Goal: Find specific page/section: Find specific page/section

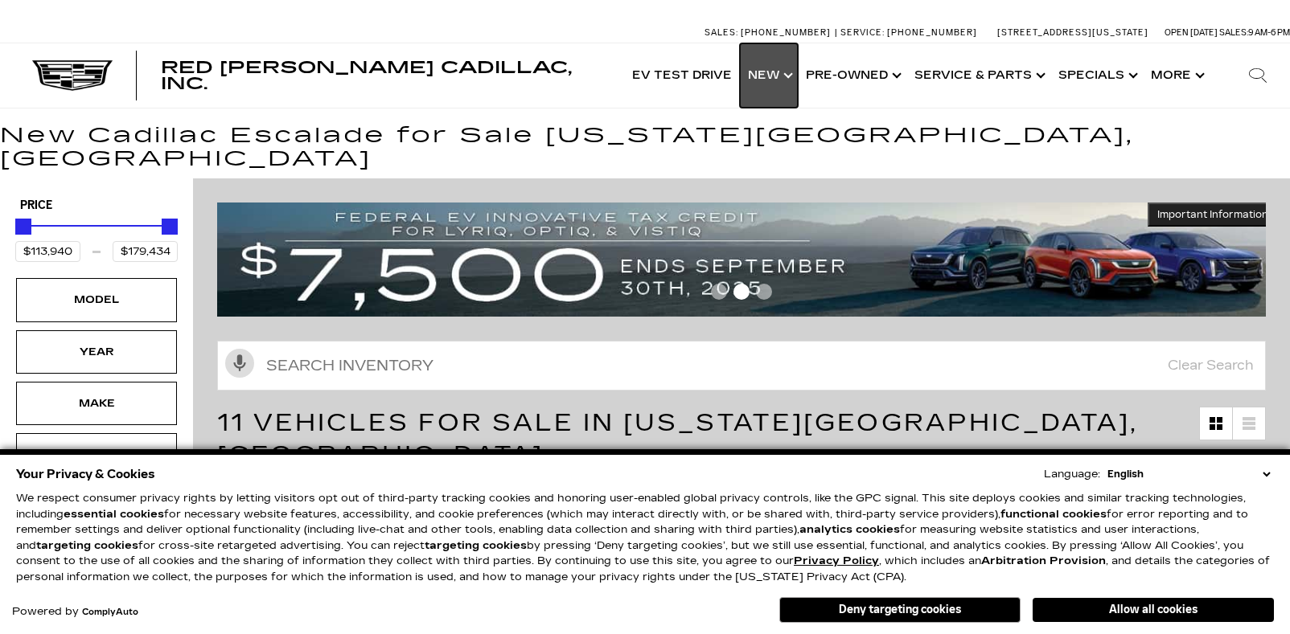
click at [787, 79] on link "Show New" at bounding box center [769, 75] width 58 height 64
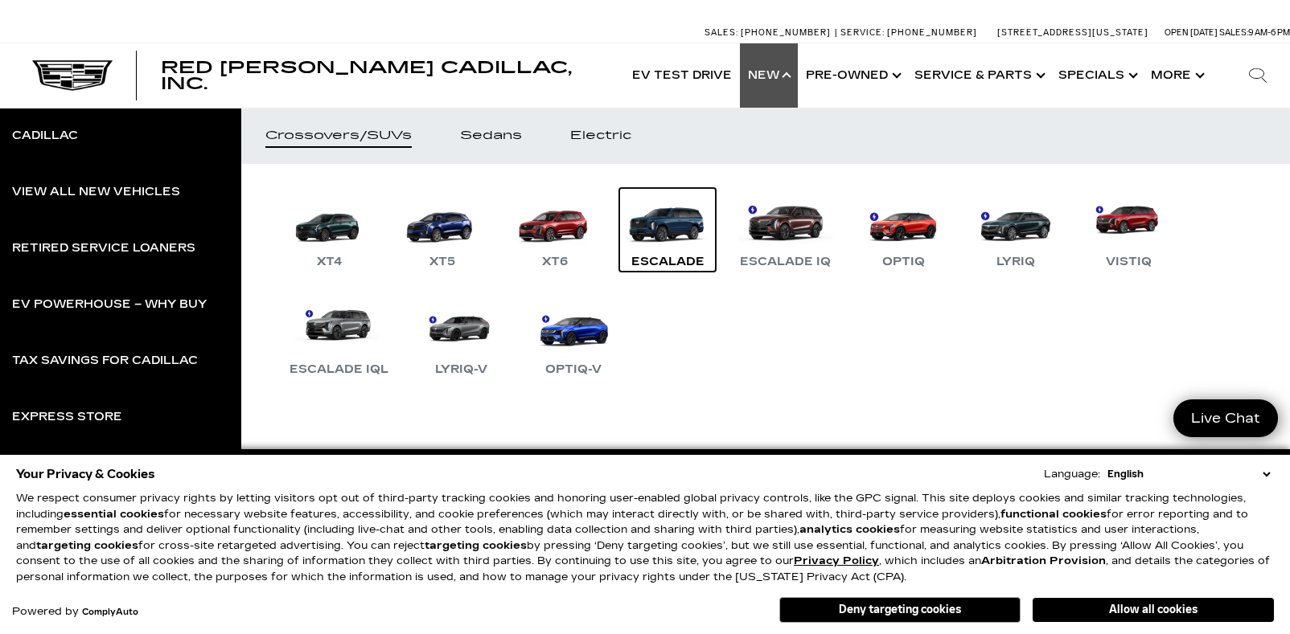
click at [663, 231] on link "Escalade" at bounding box center [667, 230] width 96 height 84
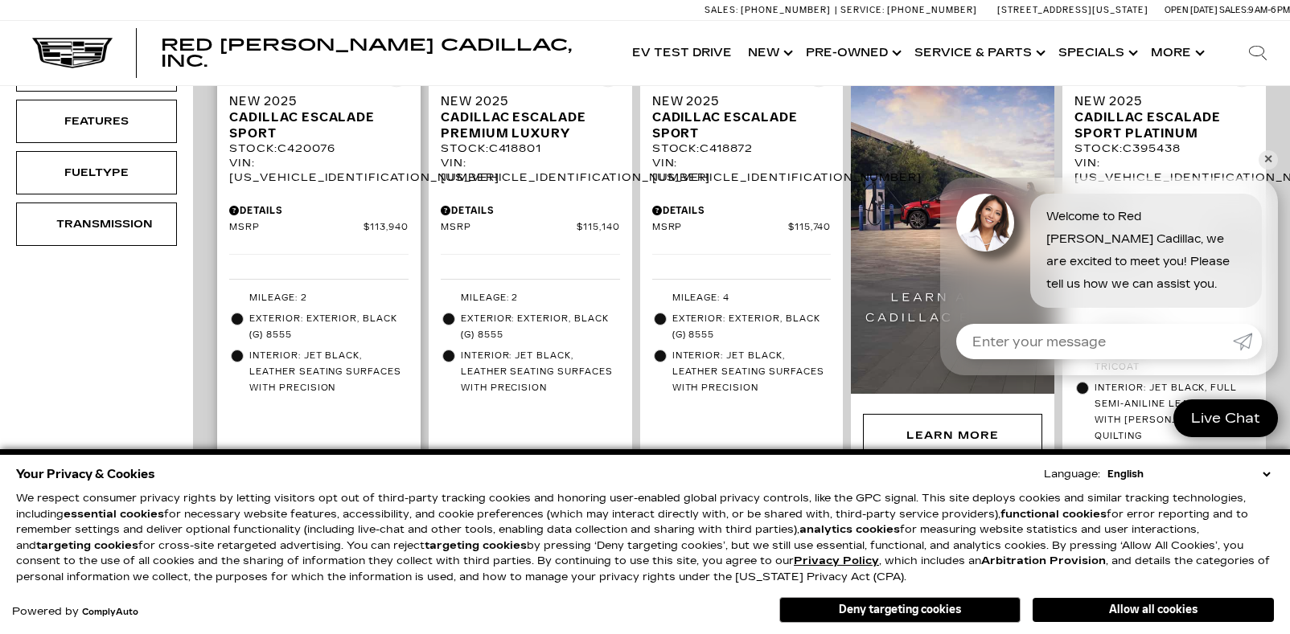
scroll to position [589, 0]
click at [1271, 155] on link "✕" at bounding box center [1267, 159] width 19 height 19
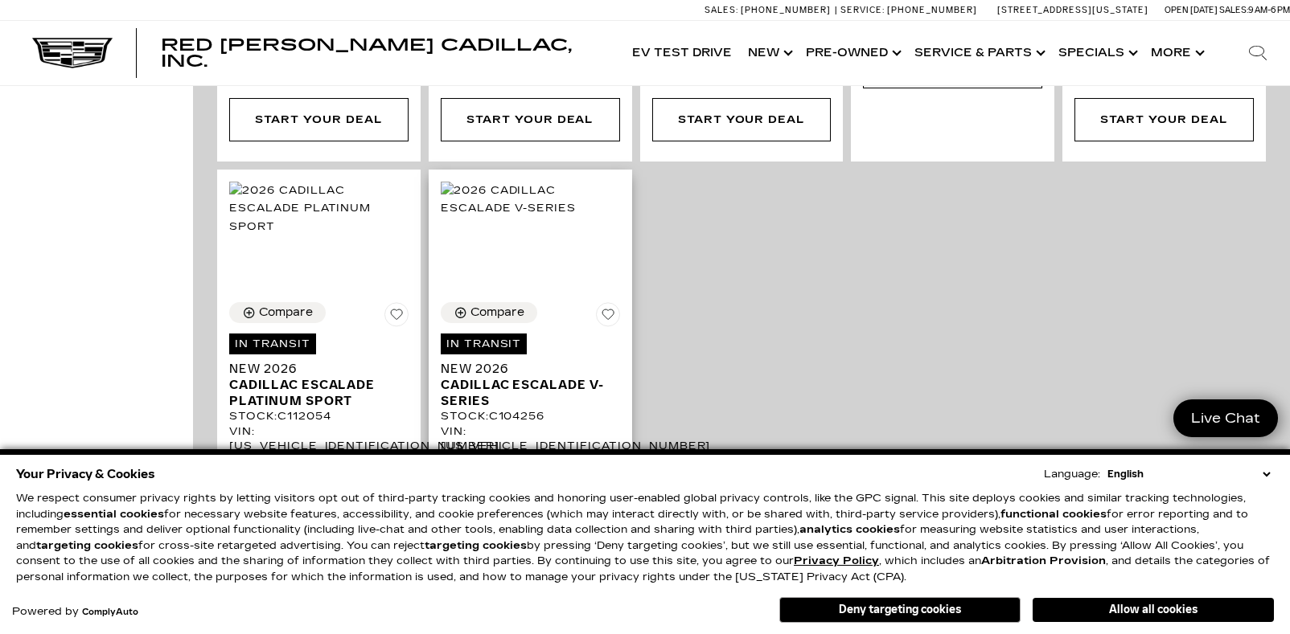
scroll to position [958, 0]
